Goal: Task Accomplishment & Management: Manage account settings

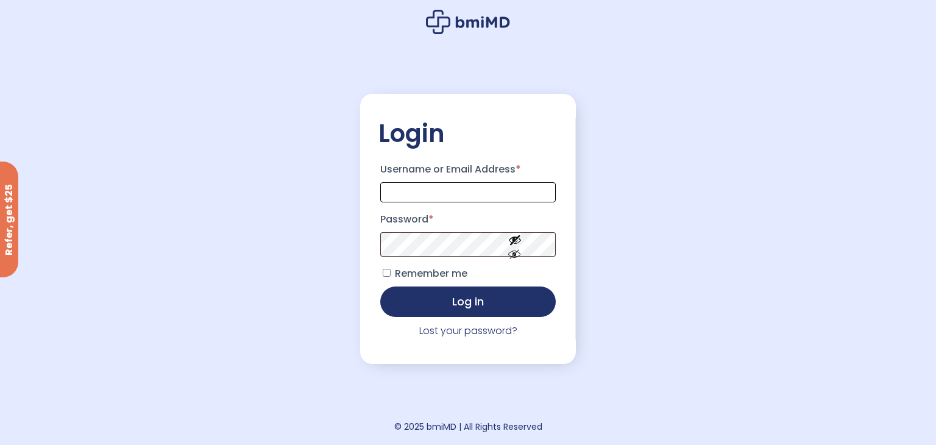
click at [433, 189] on input "Username or Email Address *" at bounding box center [467, 192] width 175 height 20
click at [477, 339] on p "Lost your password?" at bounding box center [467, 330] width 179 height 17
click at [483, 332] on link "Lost your password?" at bounding box center [468, 331] width 98 height 14
